Goal: Task Accomplishment & Management: Use online tool/utility

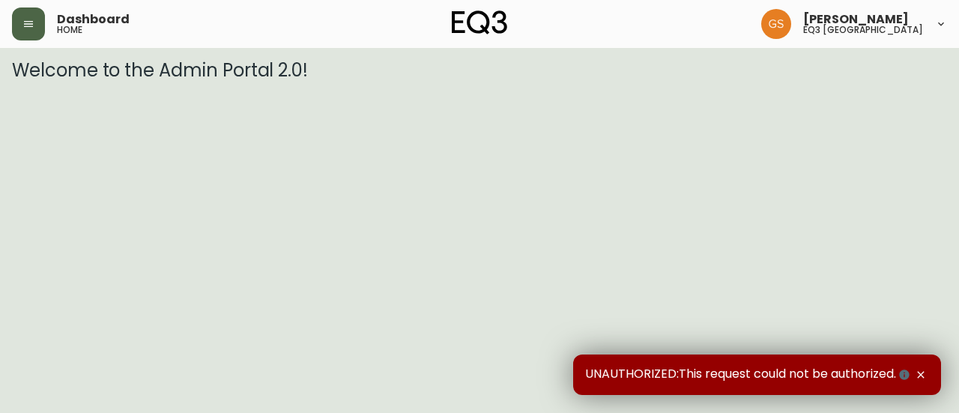
click at [31, 17] on button "button" at bounding box center [28, 23] width 33 height 33
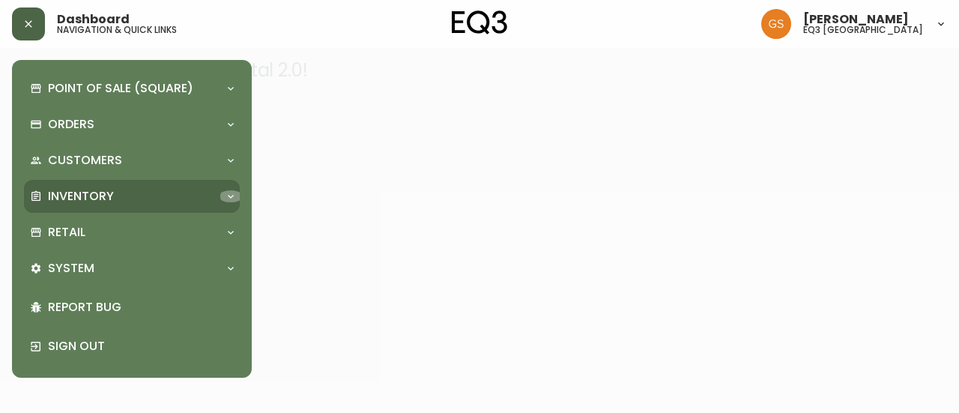
click at [235, 193] on icon at bounding box center [231, 196] width 12 height 12
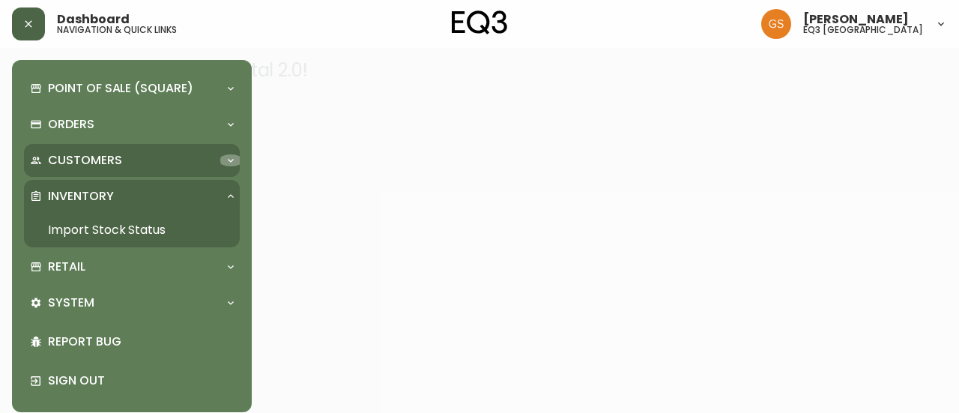
click at [225, 158] on icon at bounding box center [231, 160] width 12 height 12
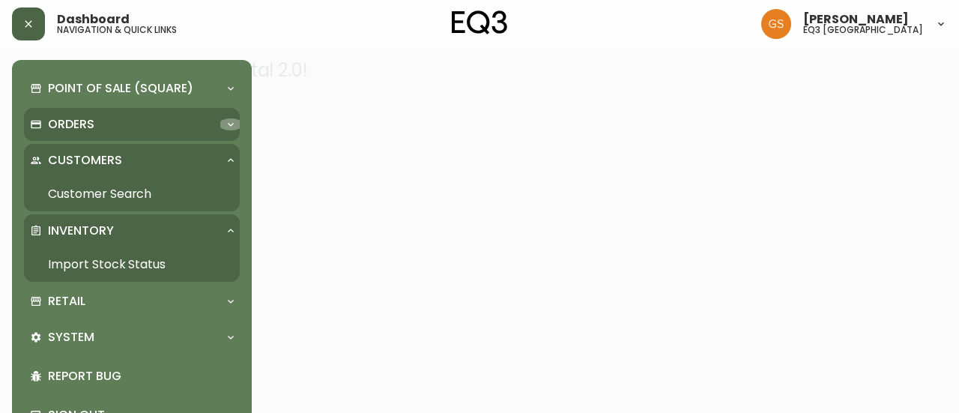
click at [233, 121] on icon at bounding box center [231, 124] width 12 height 12
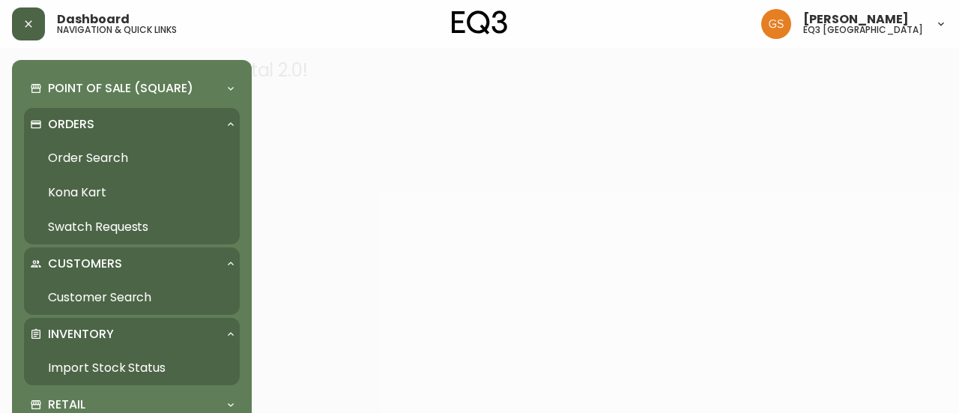
click at [151, 365] on link "Import Stock Status" at bounding box center [132, 368] width 216 height 34
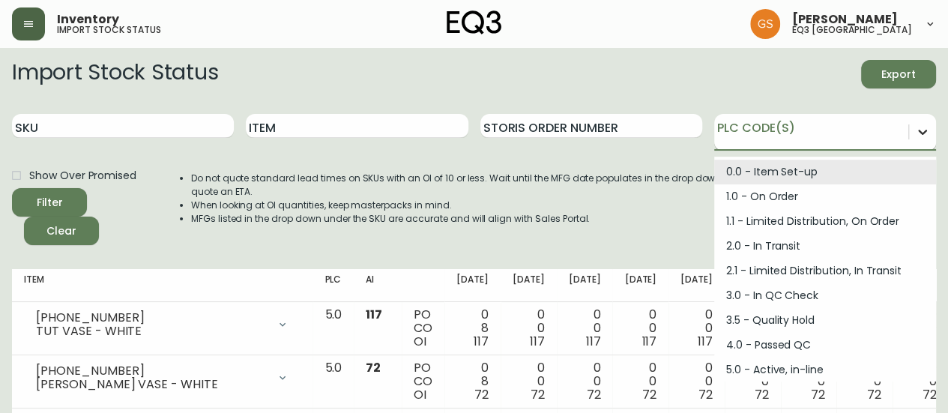
click at [924, 134] on icon at bounding box center [922, 131] width 15 height 15
click at [640, 187] on li "Do not quote standard lead times on SKUs with an OI of 10 or less. Wait until t…" at bounding box center [468, 185] width 555 height 27
click at [919, 131] on icon at bounding box center [922, 132] width 9 height 5
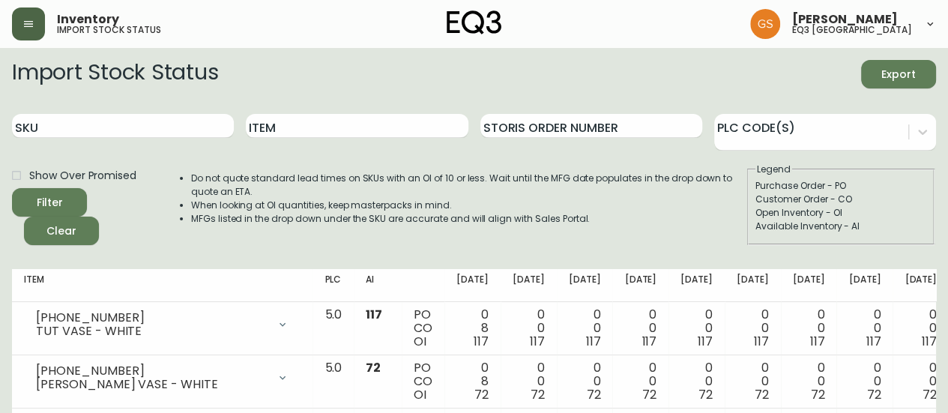
click at [622, 211] on li "When looking at OI quantities, keep masterpacks in mind." at bounding box center [468, 205] width 555 height 13
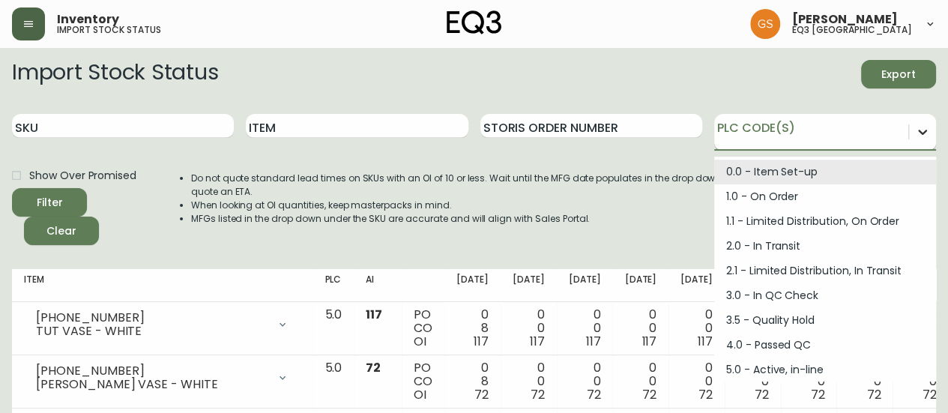
click at [920, 130] on icon at bounding box center [922, 131] width 15 height 15
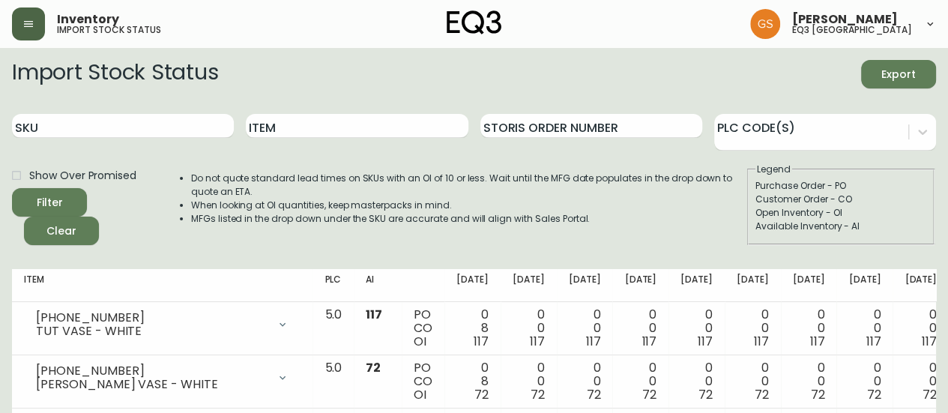
click at [510, 164] on div "Do not quote standard lead times on SKUs with an OI of 10 or less. Wait until t…" at bounding box center [453, 204] width 585 height 82
click at [364, 126] on input "Item" at bounding box center [357, 126] width 222 height 24
click at [160, 128] on input "SKU" at bounding box center [123, 126] width 222 height 24
paste input "[PHONE_NUMBER]"
type input "[PHONE_NUMBER]"
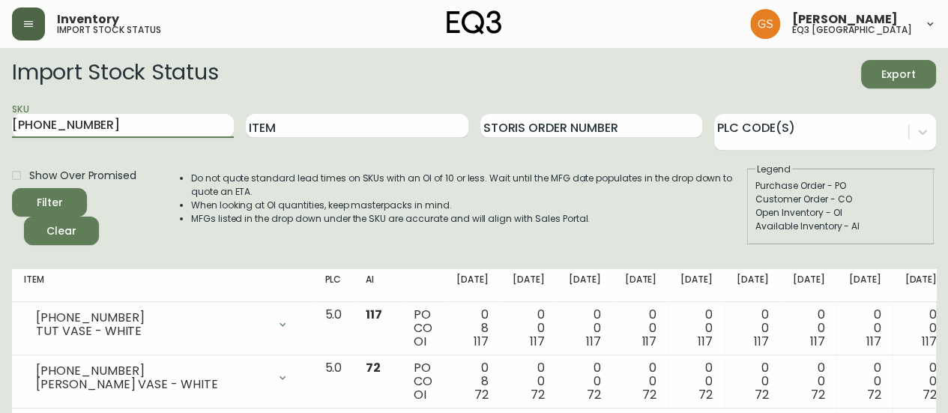
click at [12, 188] on button "Filter" at bounding box center [49, 202] width 75 height 28
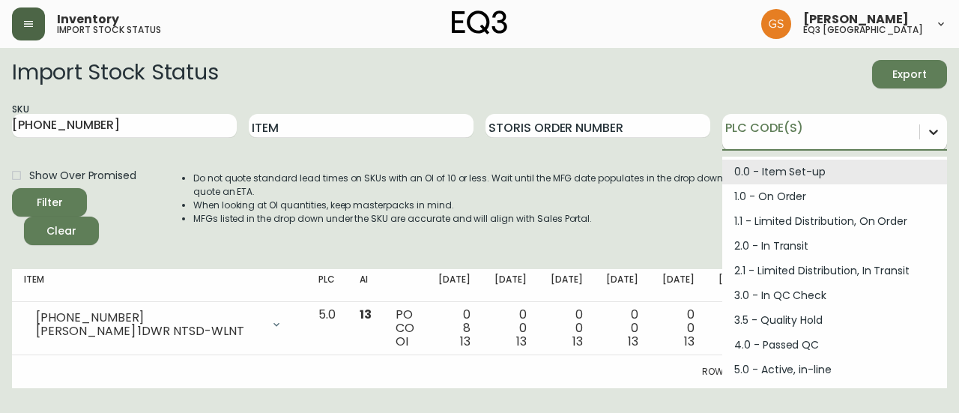
click at [936, 128] on icon at bounding box center [933, 131] width 15 height 15
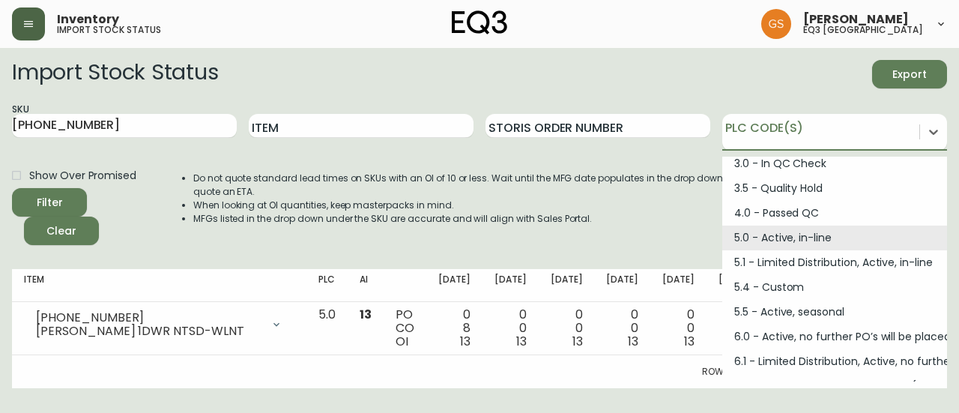
scroll to position [150, 0]
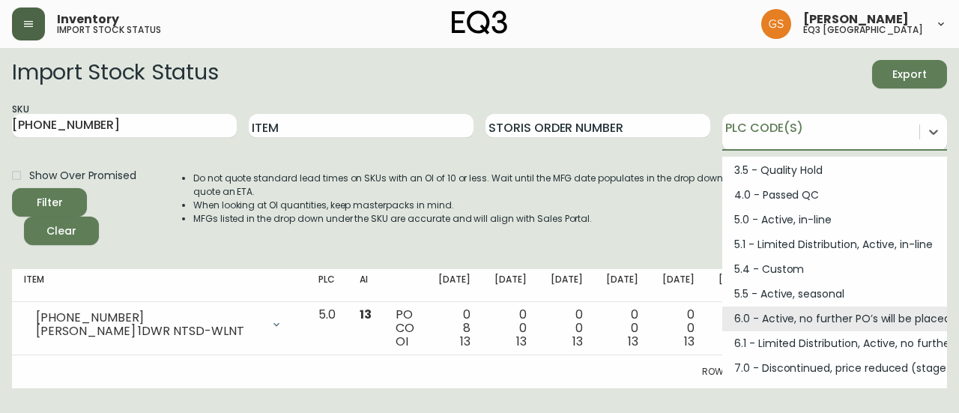
click at [343, 250] on div "Import Stock Status Export SKU [PHONE_NUMBER] Item Storis Order Number option 6…" at bounding box center [479, 158] width 935 height 197
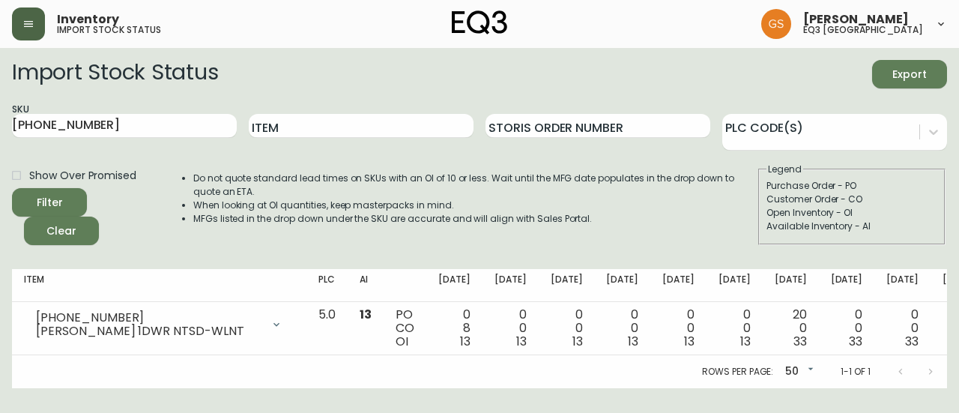
click at [32, 13] on button "button" at bounding box center [28, 23] width 33 height 33
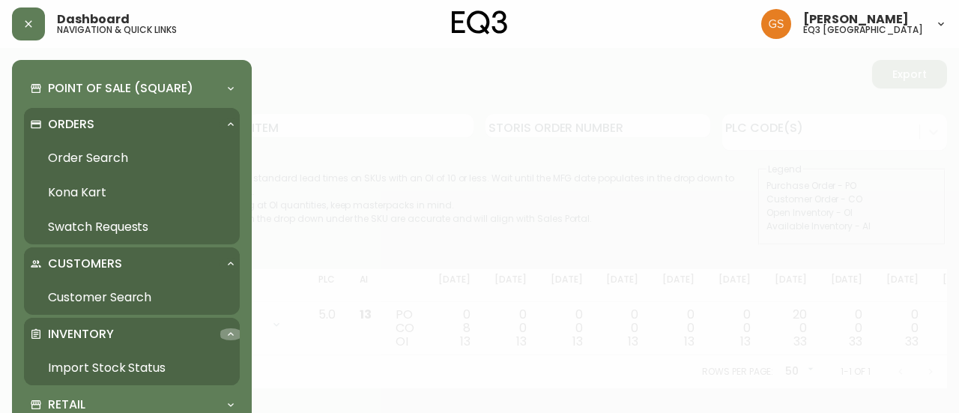
click at [223, 331] on div at bounding box center [231, 334] width 24 height 12
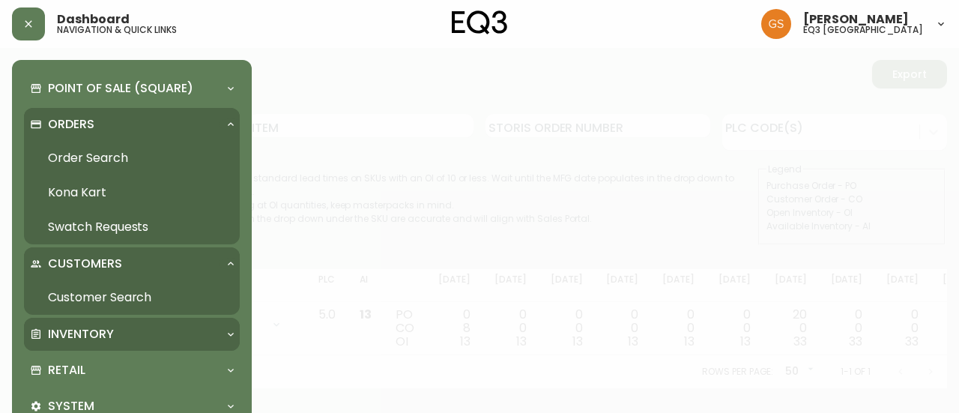
click at [192, 329] on div "Inventory" at bounding box center [124, 334] width 189 height 16
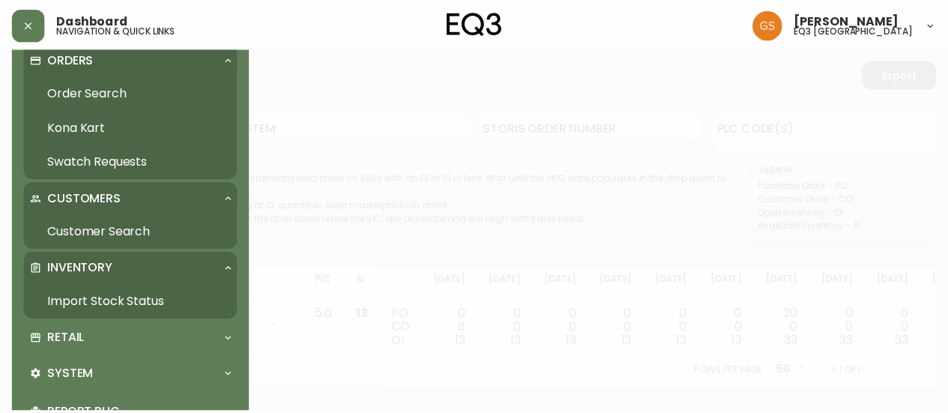
scroll to position [148, 0]
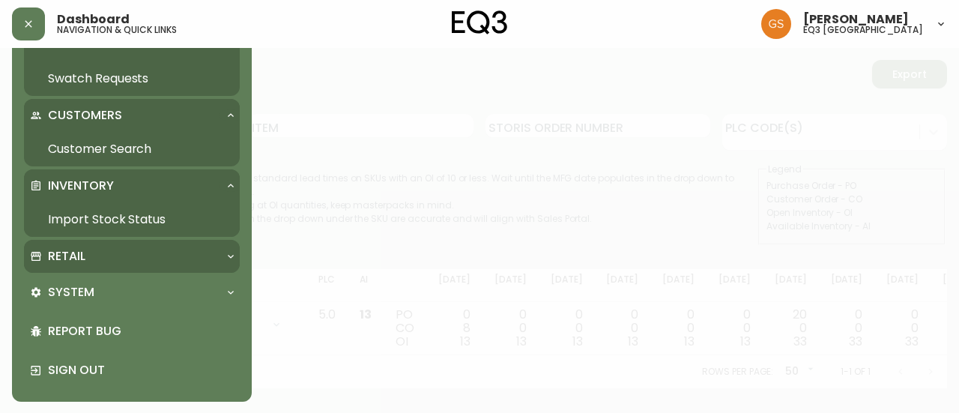
click at [214, 250] on div "Retail" at bounding box center [124, 256] width 189 height 16
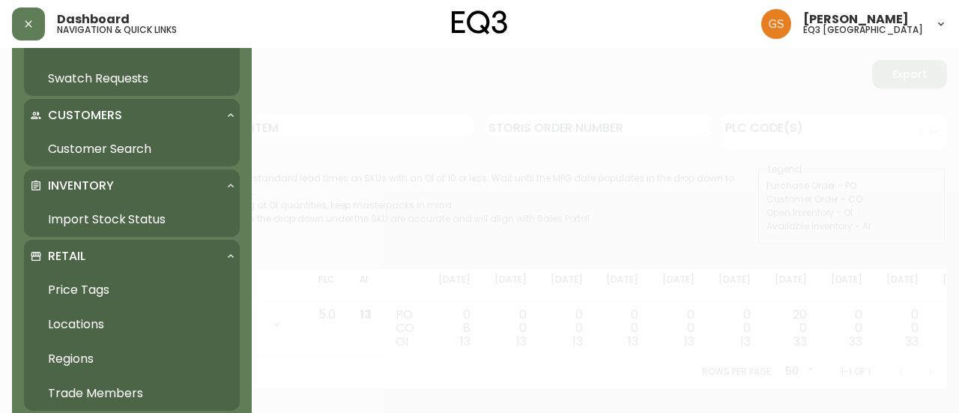
click at [214, 250] on div "Retail" at bounding box center [124, 256] width 189 height 16
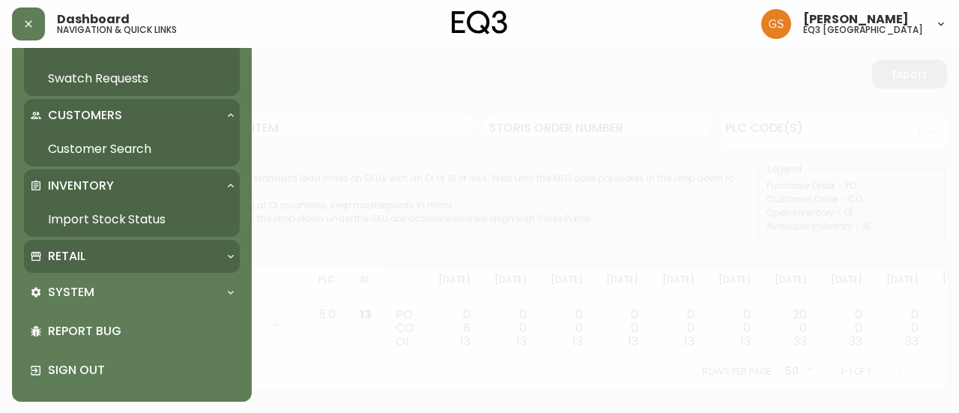
click at [214, 250] on div "Retail" at bounding box center [124, 256] width 189 height 16
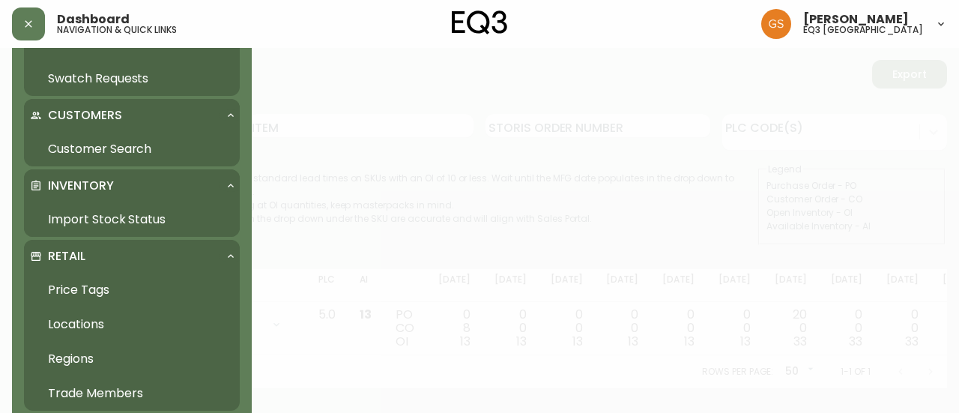
click at [118, 389] on link "Trade Members" at bounding box center [132, 393] width 216 height 34
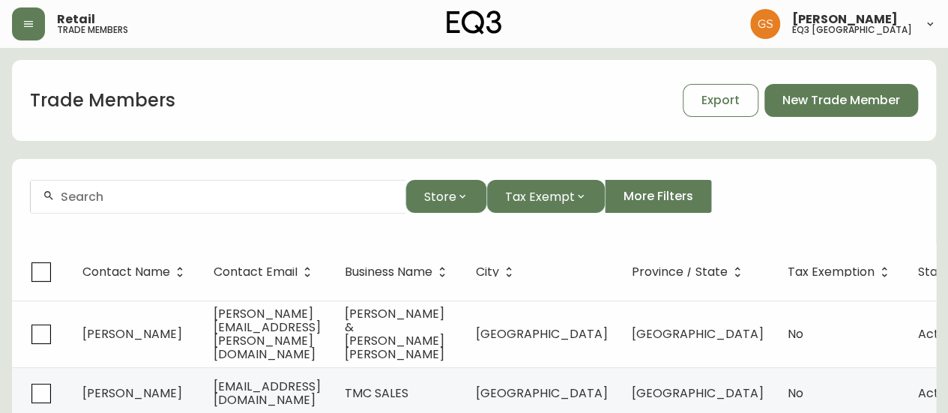
click at [27, 22] on icon "button" at bounding box center [28, 24] width 12 height 12
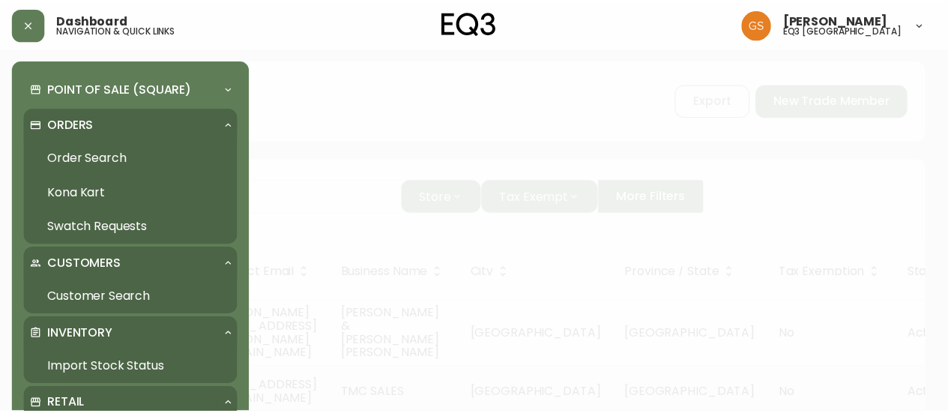
scroll to position [75, 0]
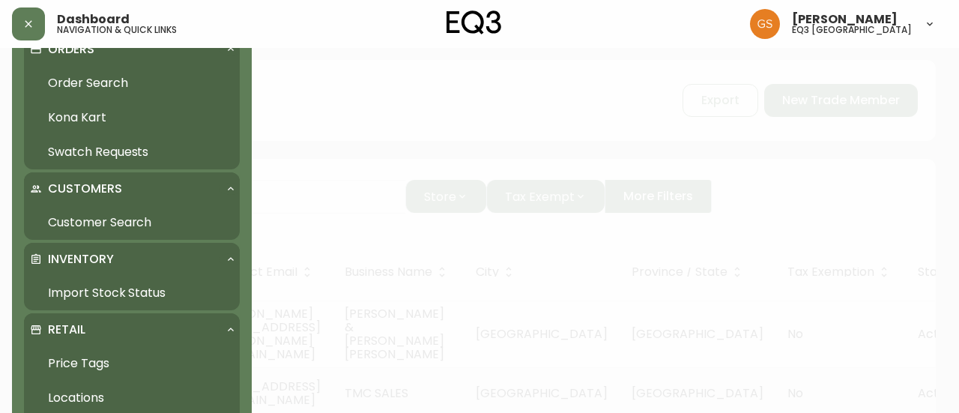
click at [124, 292] on link "Import Stock Status" at bounding box center [132, 293] width 216 height 34
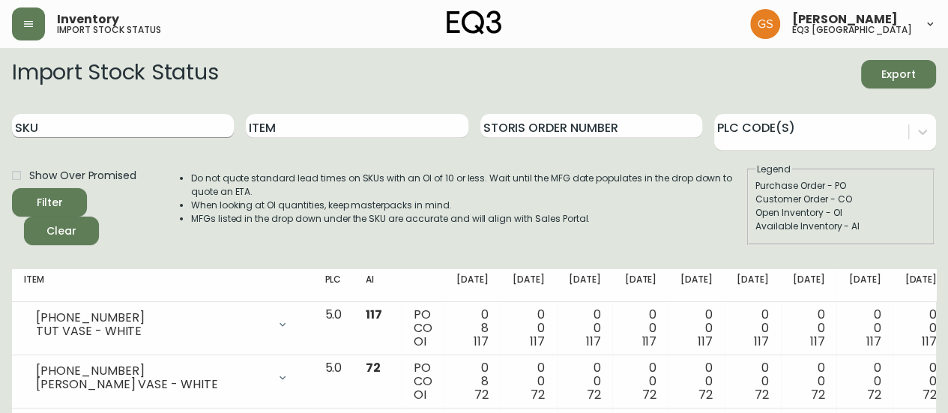
click at [184, 126] on input "SKU" at bounding box center [123, 126] width 222 height 24
paste input "[PHONE_NUMBER]"
type input "[PHONE_NUMBER]"
click at [12, 188] on button "Filter" at bounding box center [49, 202] width 75 height 28
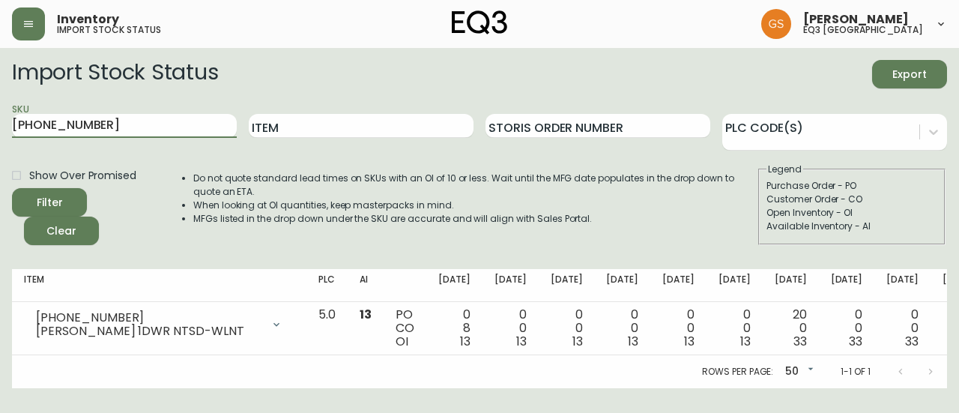
click at [39, 228] on span "Clear" at bounding box center [61, 231] width 51 height 19
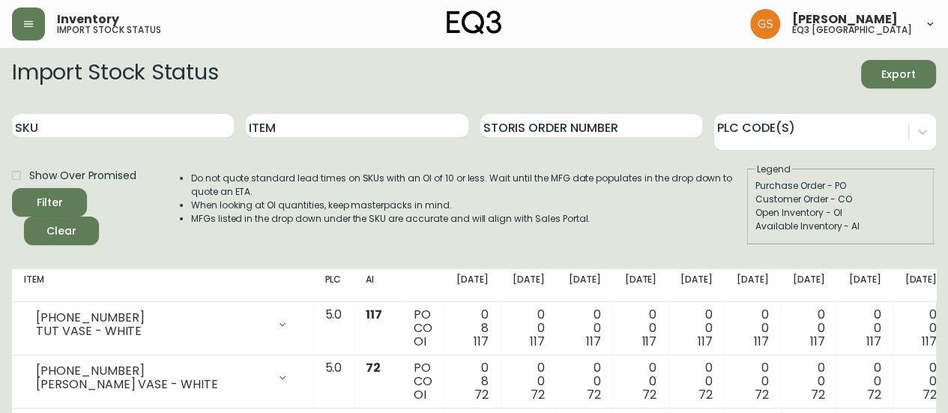
click at [683, 2] on div "Inventory import stock status [PERSON_NAME] eq3 [GEOGRAPHIC_DATA]" at bounding box center [474, 24] width 924 height 48
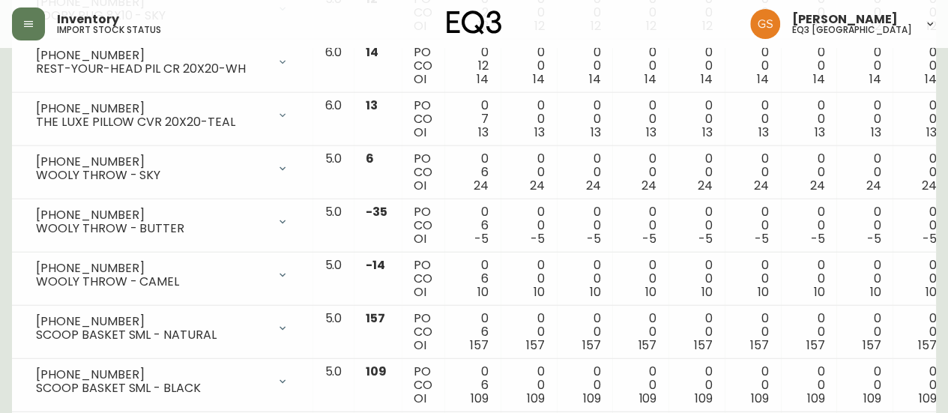
scroll to position [1832, 0]
